Goal: Task Accomplishment & Management: Manage account settings

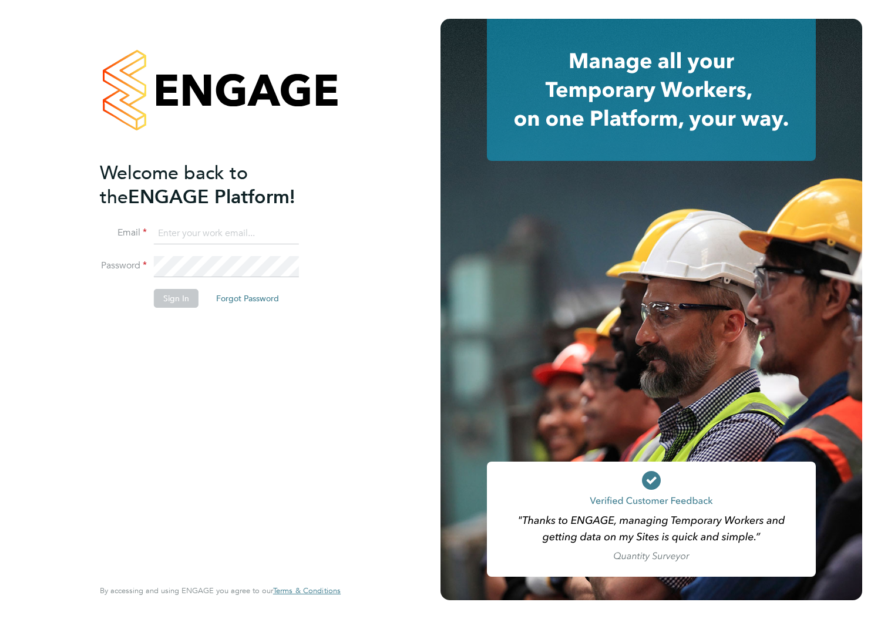
type input "[EMAIL_ADDRESS][DOMAIN_NAME]"
click at [175, 304] on button "Sign In" at bounding box center [176, 298] width 45 height 19
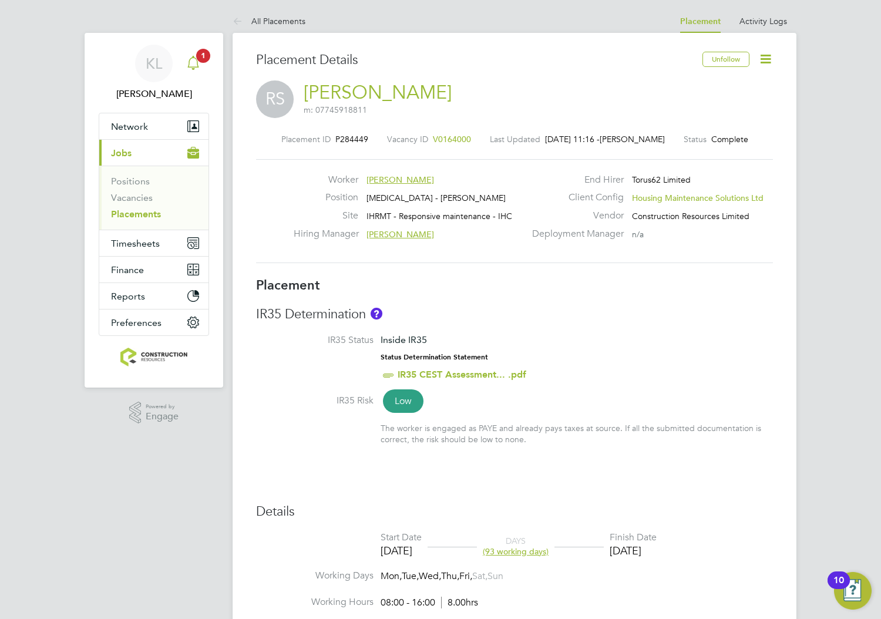
click at [197, 62] on app-alerts-badge "1" at bounding box center [203, 56] width 15 height 16
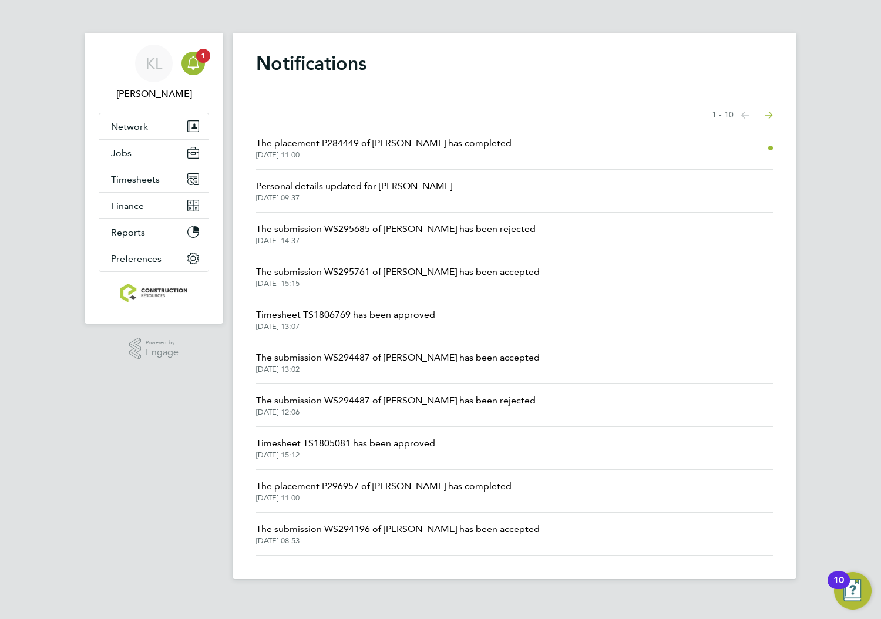
click at [388, 142] on span "The placement P284449 of [PERSON_NAME] has completed" at bounding box center [384, 143] width 256 height 14
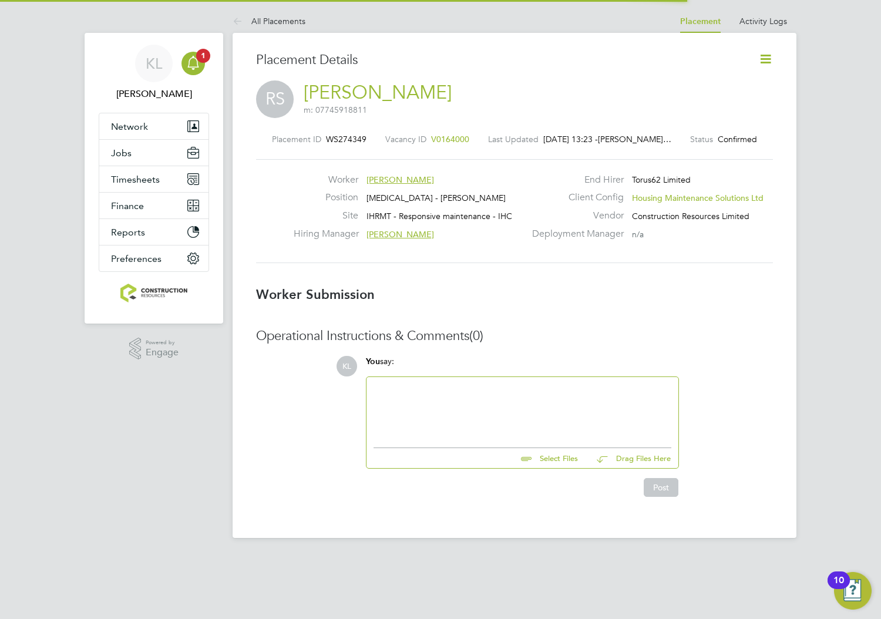
scroll to position [6, 5]
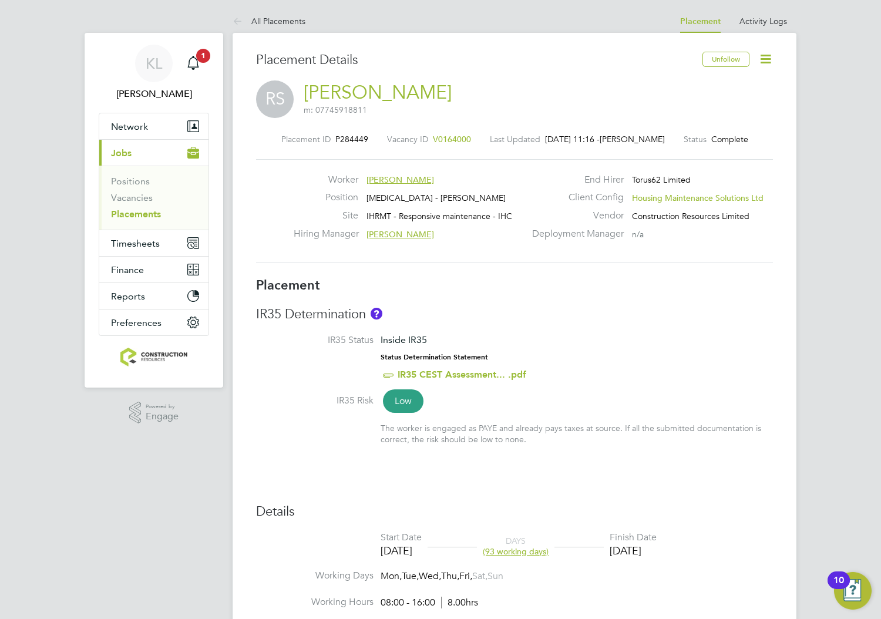
click at [772, 53] on icon at bounding box center [766, 59] width 15 height 15
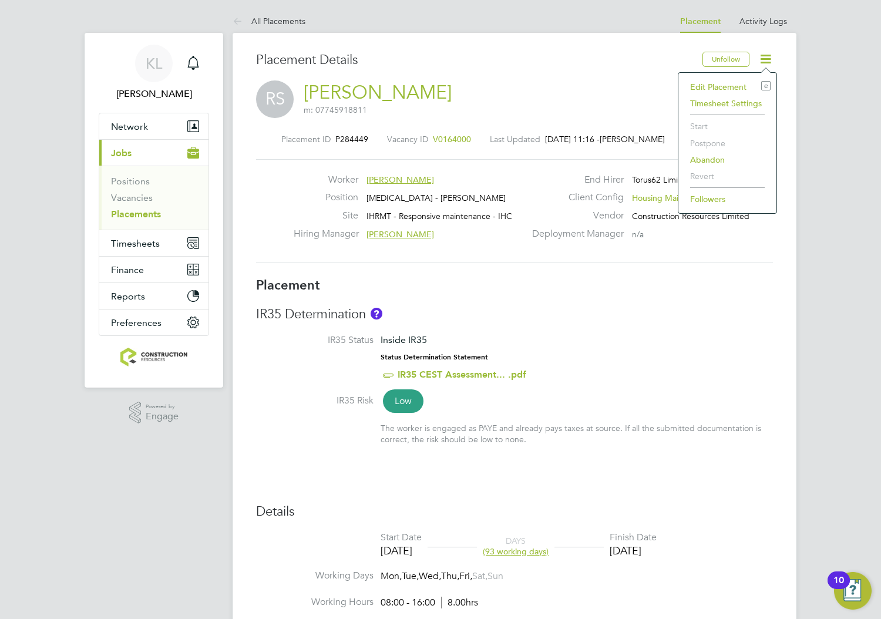
click at [710, 84] on li "Edit Placement e" at bounding box center [728, 87] width 86 height 16
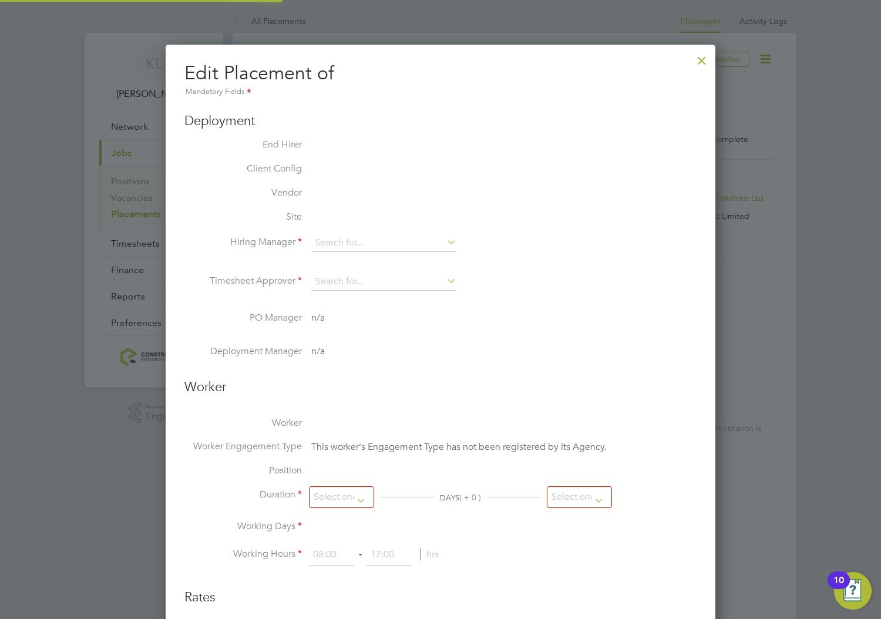
type input "[PERSON_NAME]"
type input "[DATE]"
type input "08:00"
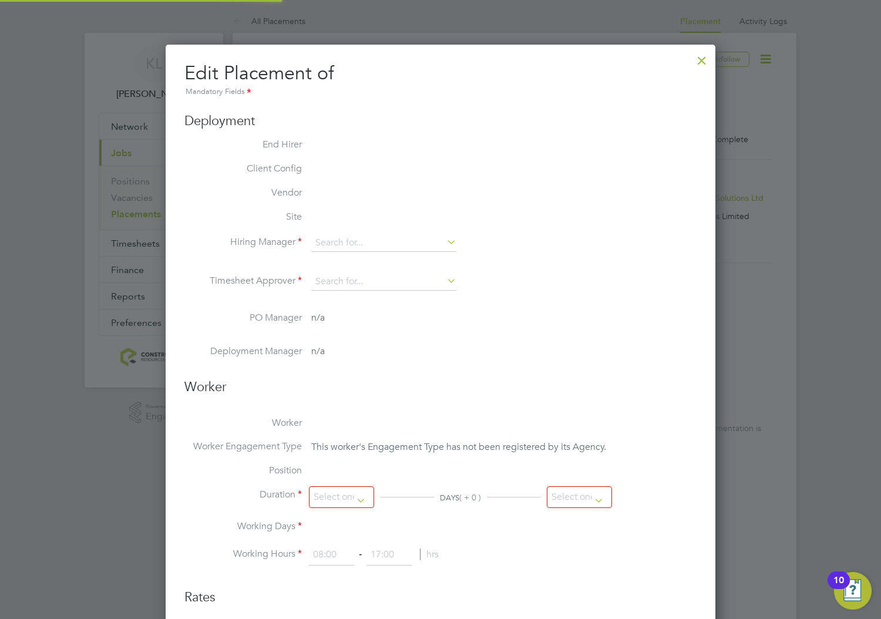
type input "16:00"
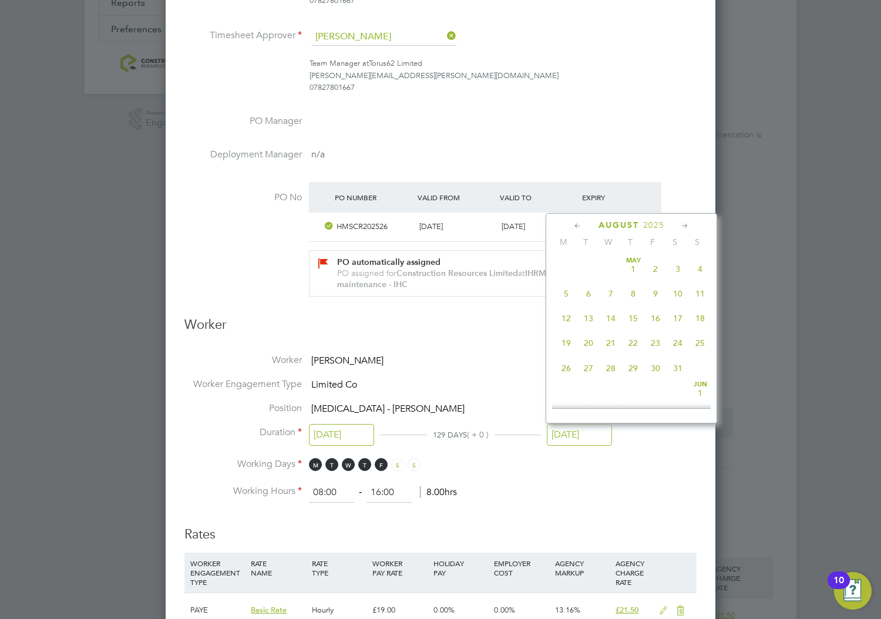
click at [593, 439] on input "[DATE]" at bounding box center [579, 435] width 65 height 22
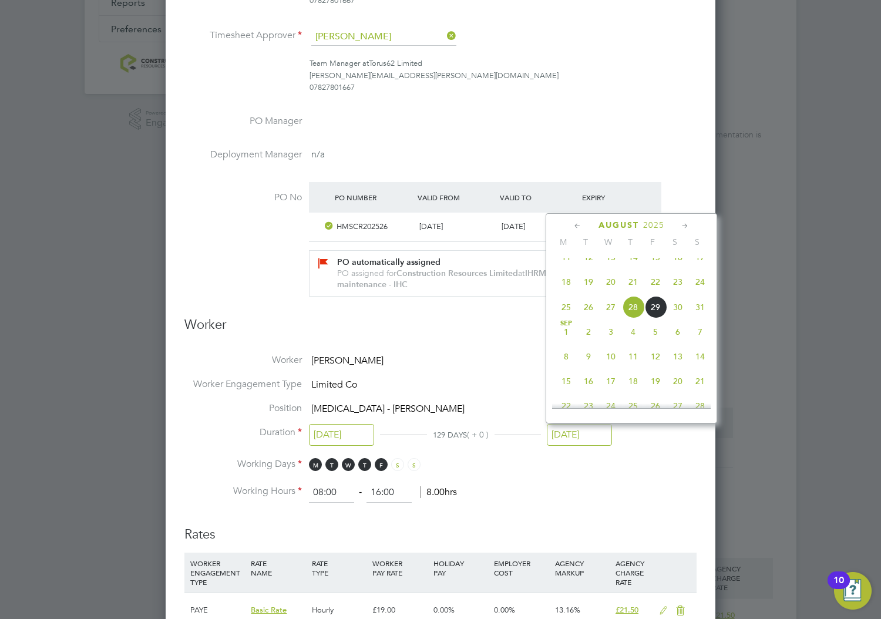
drag, startPoint x: 700, startPoint y: 367, endPoint x: 523, endPoint y: 457, distance: 198.4
click at [697, 368] on span "14" at bounding box center [700, 357] width 22 height 22
type input "[DATE]"
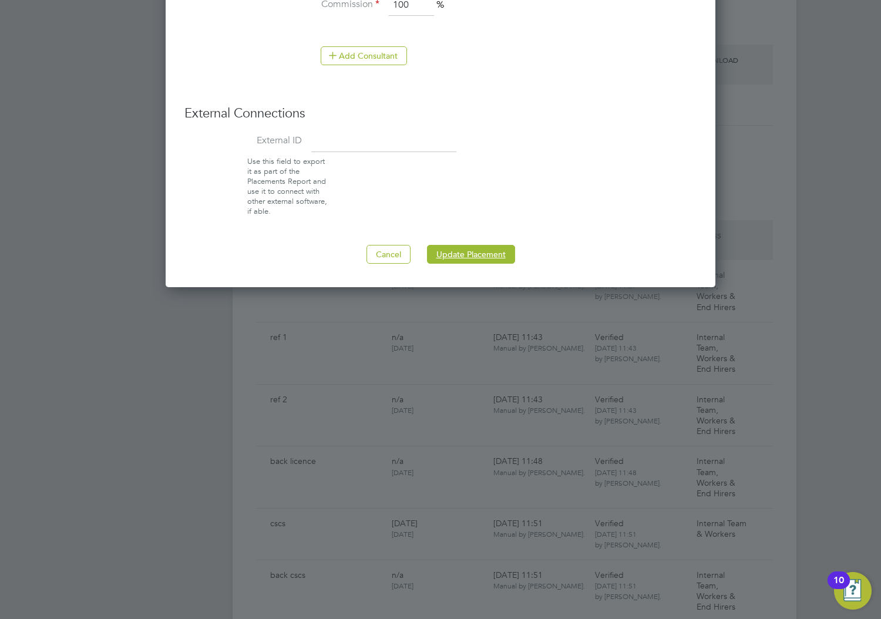
drag, startPoint x: 455, startPoint y: 262, endPoint x: 462, endPoint y: 271, distance: 11.7
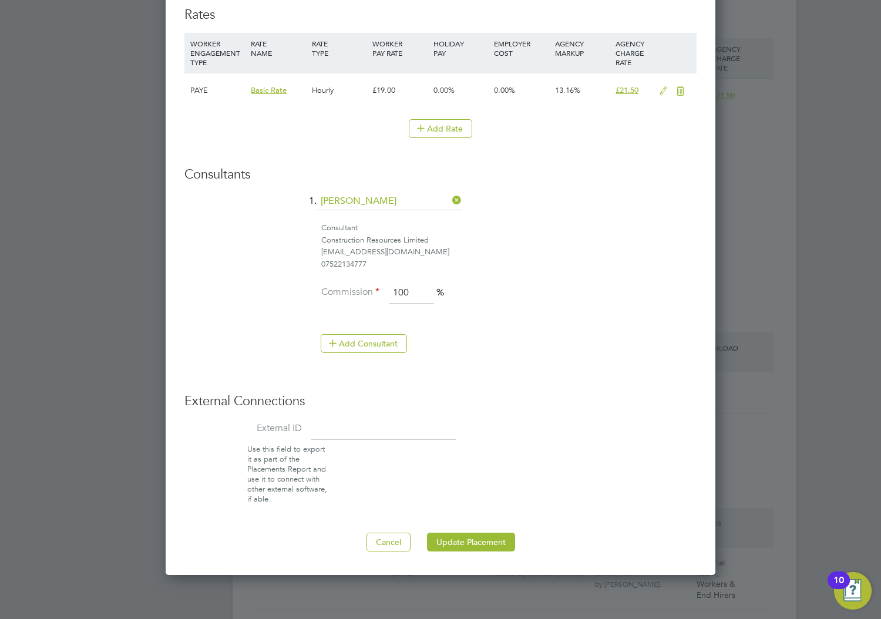
scroll to position [1249, 0]
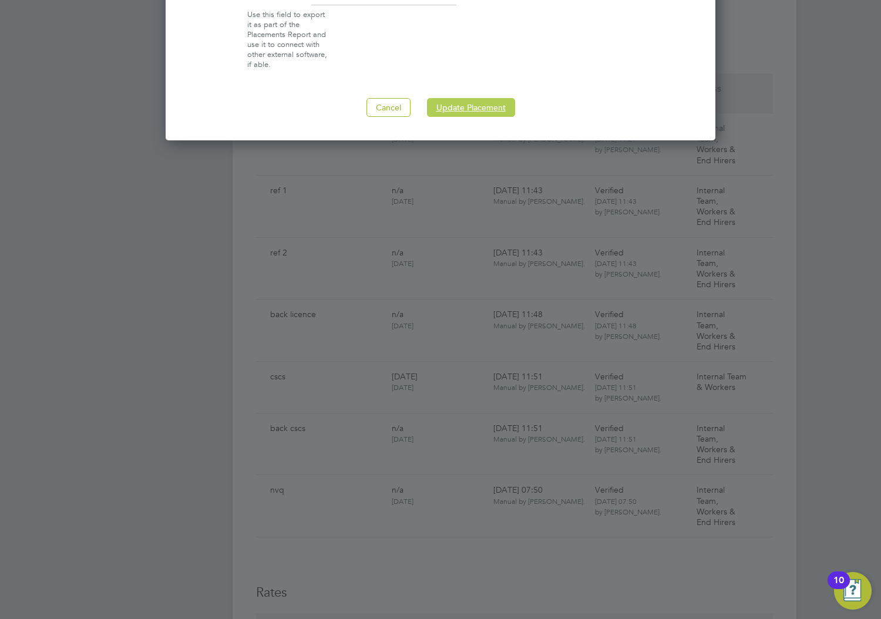
drag, startPoint x: 455, startPoint y: 103, endPoint x: 462, endPoint y: 130, distance: 27.9
click at [454, 108] on button "Update Placement" at bounding box center [471, 107] width 88 height 19
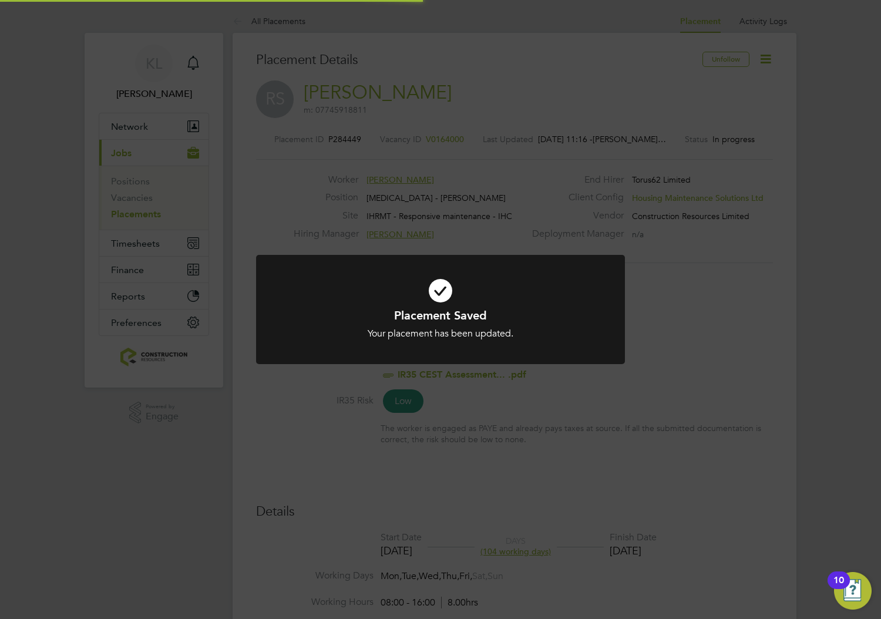
scroll to position [34, 82]
